Goal: Task Accomplishment & Management: Complete application form

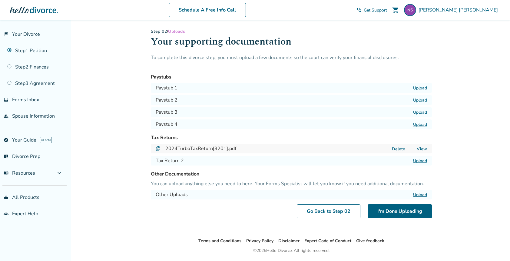
click at [422, 161] on label "Upload" at bounding box center [420, 161] width 14 height 6
click at [0, 0] on input "Upload" at bounding box center [0, 0] width 0 height 0
click at [413, 160] on label "Uploading..." at bounding box center [416, 161] width 22 height 6
click at [0, 0] on input "Uploading..." at bounding box center [0, 0] width 0 height 0
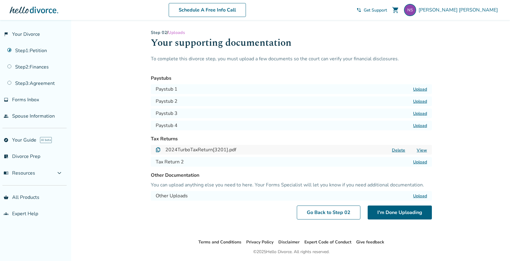
click at [421, 164] on label "Upload" at bounding box center [420, 162] width 14 height 6
click at [0, 0] on input "Upload" at bounding box center [0, 0] width 0 height 0
click at [406, 216] on button "I'm Done Uploading" at bounding box center [400, 212] width 64 height 14
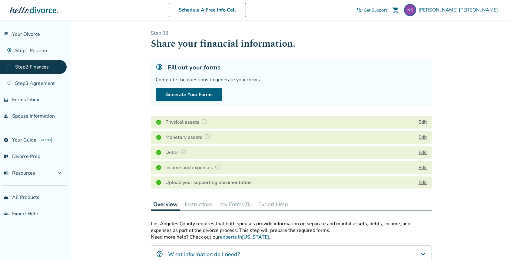
click at [425, 184] on link "Edit" at bounding box center [423, 182] width 8 height 7
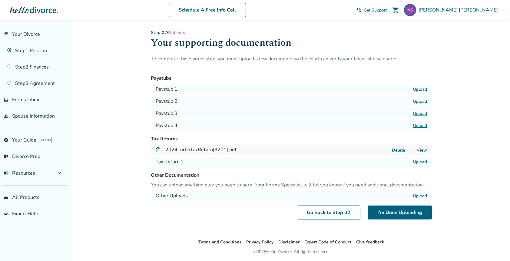
click at [421, 161] on label "Upload" at bounding box center [420, 162] width 14 height 6
click at [0, 0] on input "Upload" at bounding box center [0, 0] width 0 height 0
